Goal: Use online tool/utility: Utilize a website feature to perform a specific function

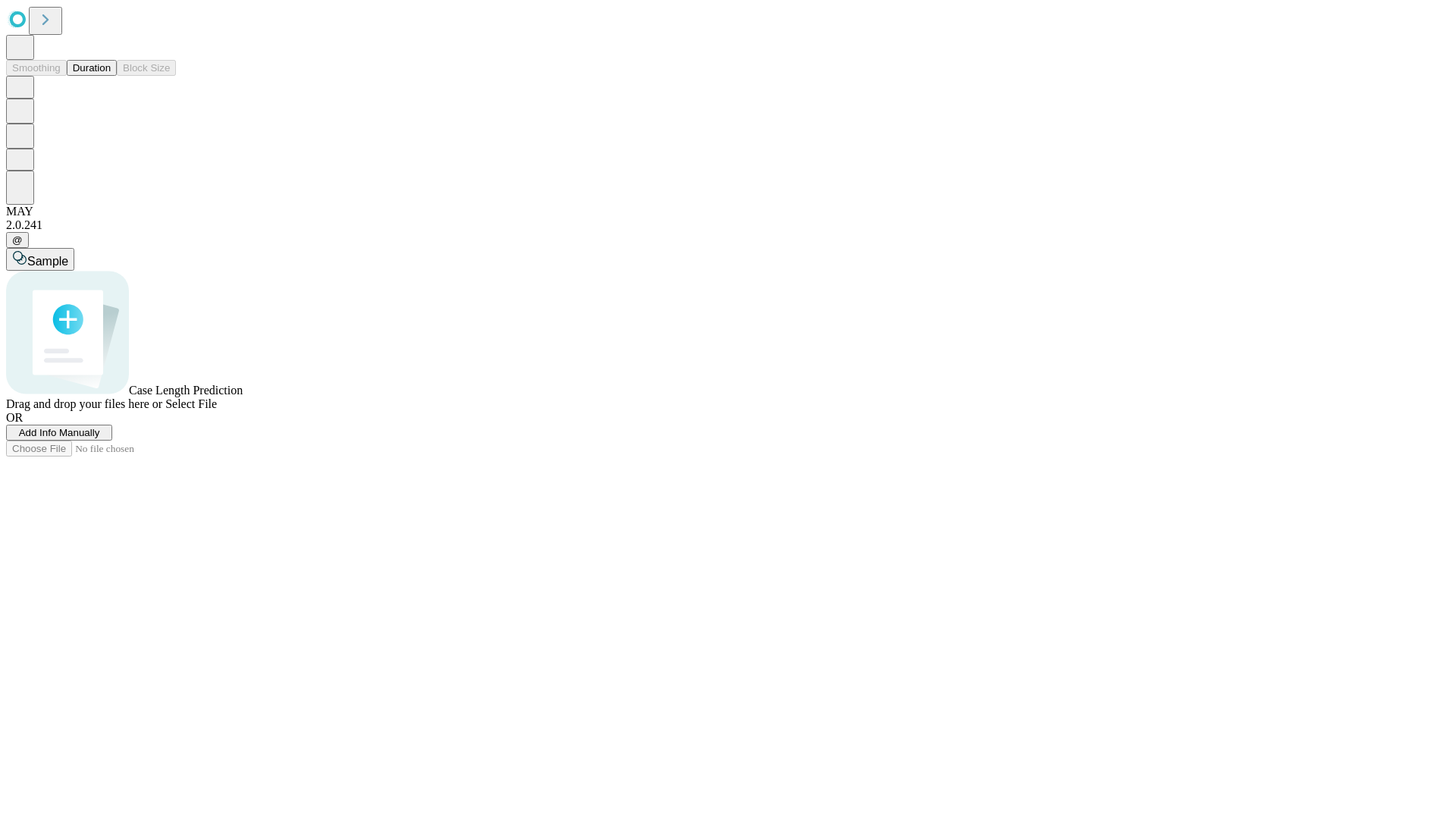
click at [111, 75] on button "Duration" at bounding box center [92, 68] width 50 height 16
click at [69, 255] on span "Sample" at bounding box center [47, 261] width 41 height 13
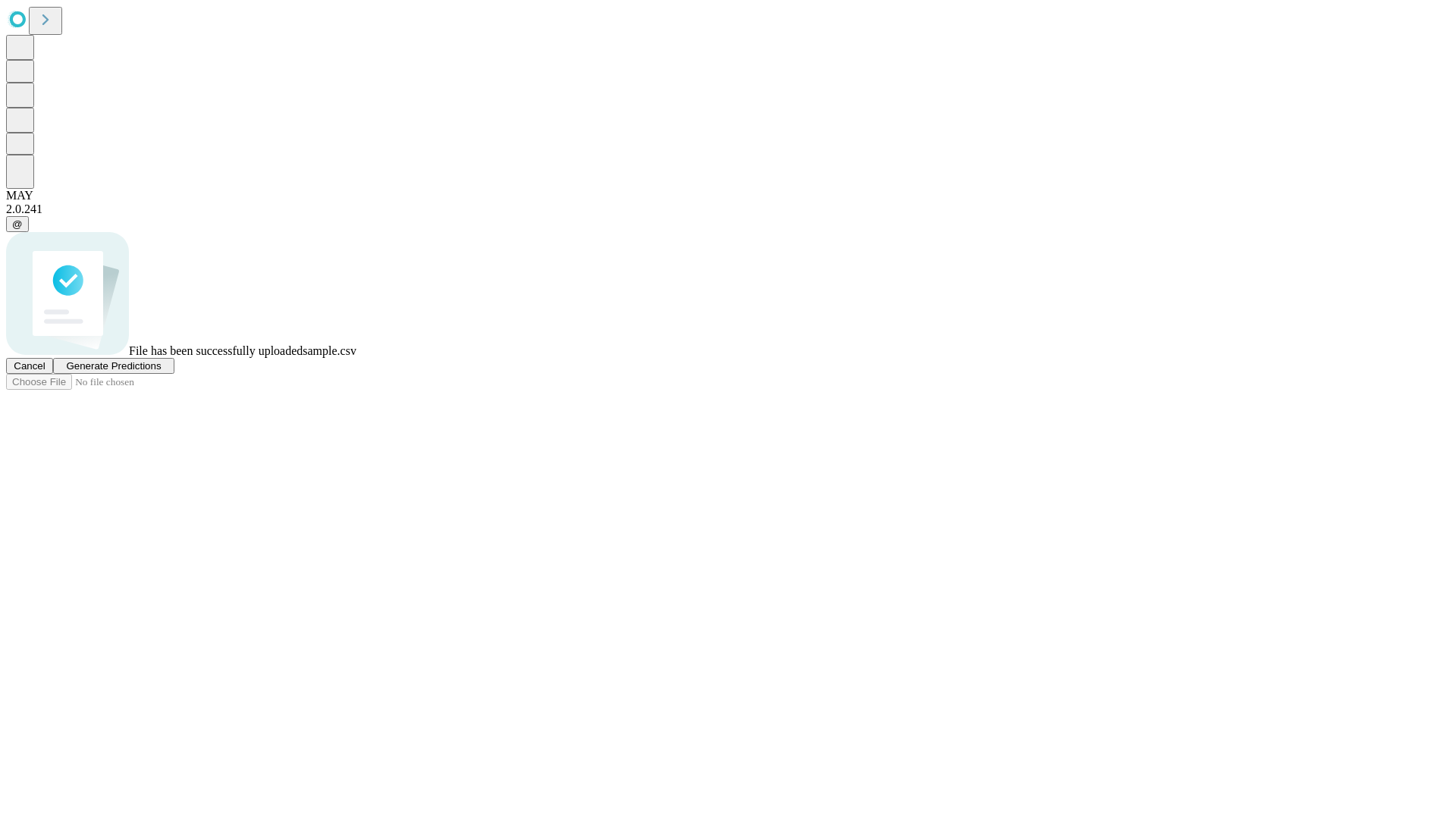
click at [161, 371] on span "Generate Predictions" at bounding box center [113, 365] width 95 height 11
